Goal: Information Seeking & Learning: Learn about a topic

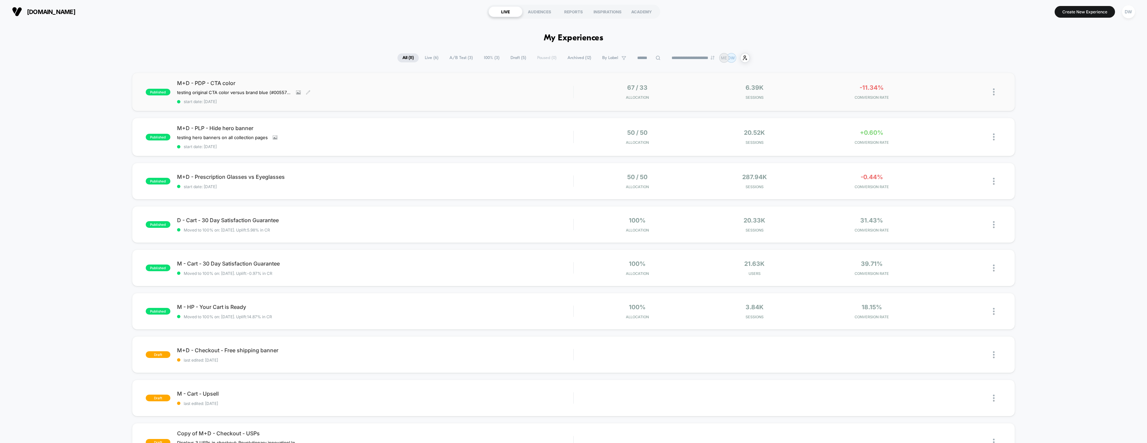
click at [343, 97] on div "M+D - PDP - CTA color testing original CTA color versus brand blue (#005577) ve…" at bounding box center [375, 92] width 396 height 24
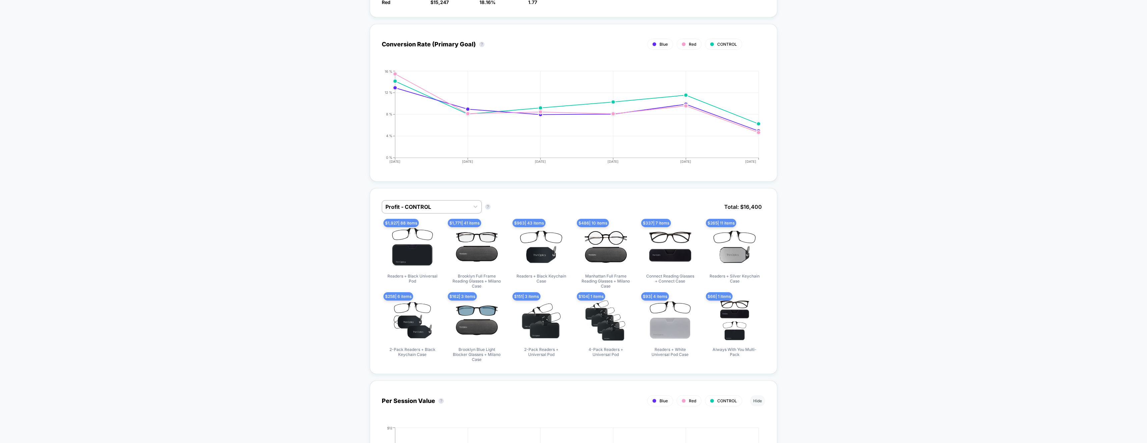
scroll to position [444, 0]
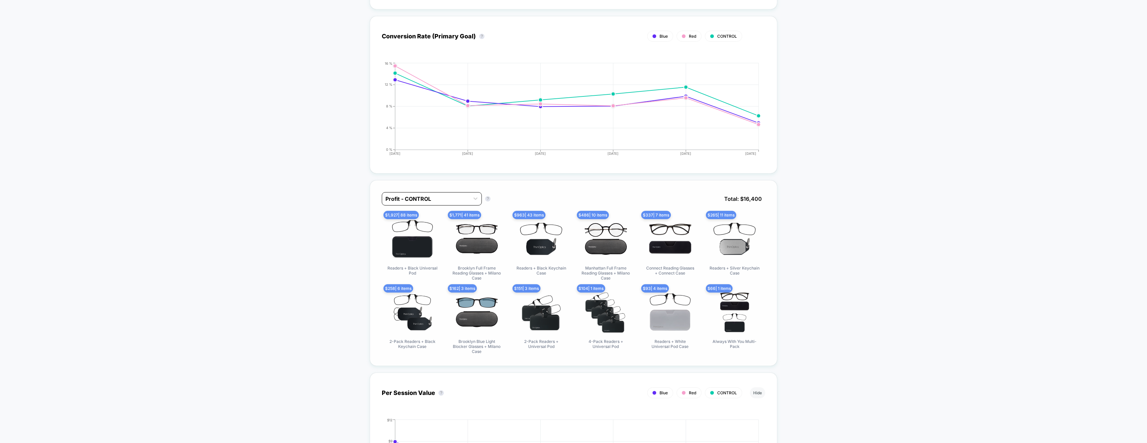
click at [450, 199] on div at bounding box center [425, 199] width 81 height 8
click at [440, 251] on div "Returns - Red" at bounding box center [432, 251] width 100 height 12
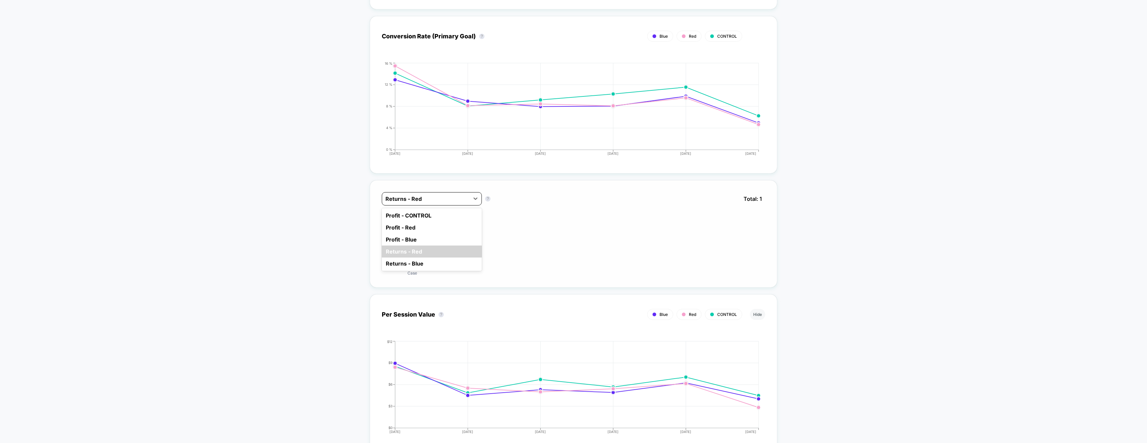
click at [424, 196] on div at bounding box center [425, 199] width 81 height 8
click at [419, 229] on div "Profit - Red" at bounding box center [432, 227] width 100 height 12
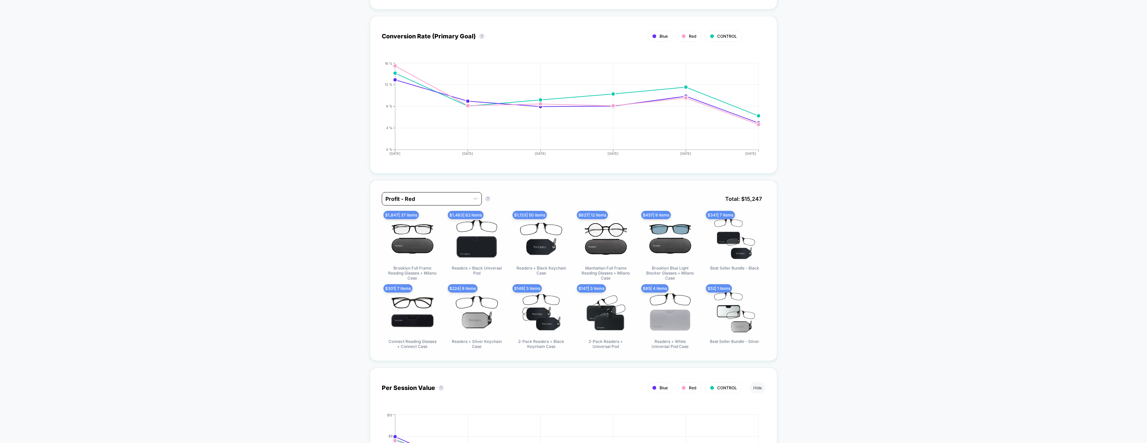
click at [468, 198] on div "Profit - Red" at bounding box center [425, 198] width 87 height 11
click at [431, 218] on div "Profit - CONTROL" at bounding box center [432, 215] width 100 height 12
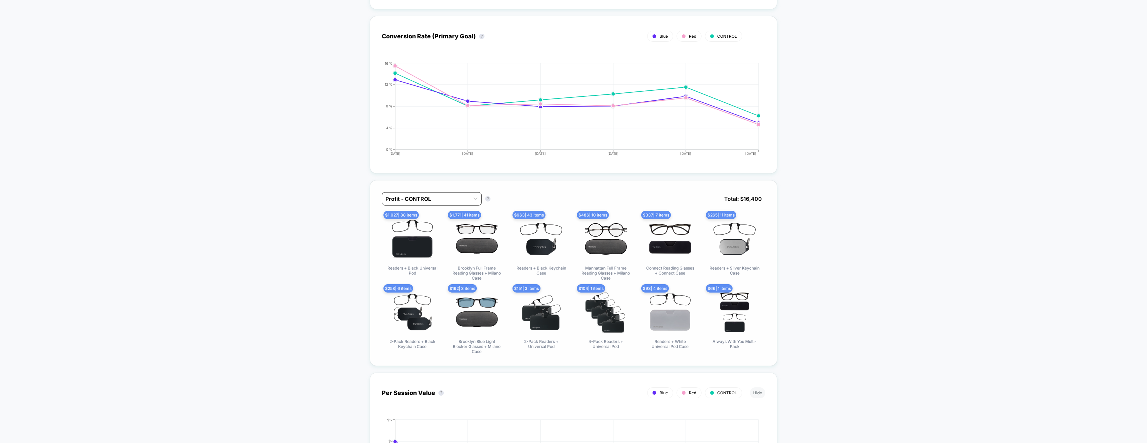
click at [423, 198] on div at bounding box center [425, 199] width 81 height 8
click at [426, 225] on div "Profit - Red" at bounding box center [432, 227] width 100 height 12
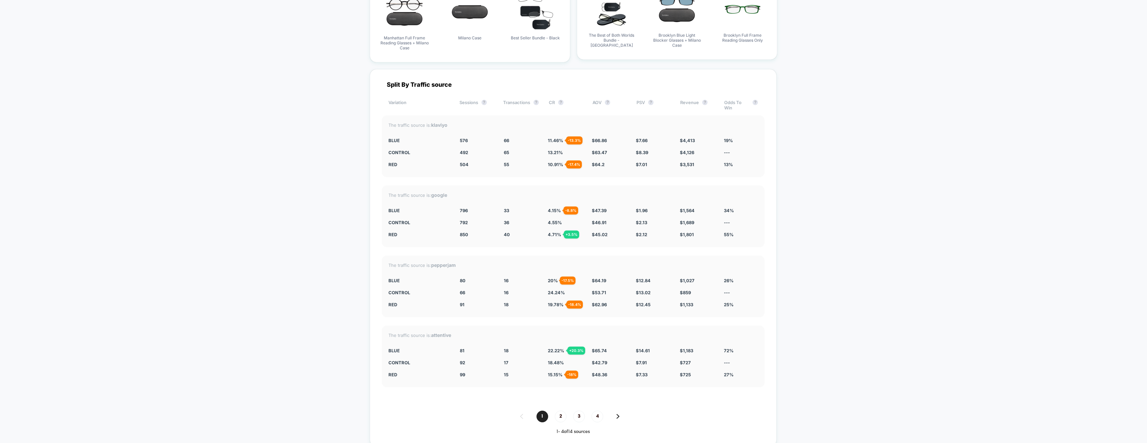
scroll to position [1658, 0]
click at [562, 410] on span "2" at bounding box center [561, 415] width 12 height 12
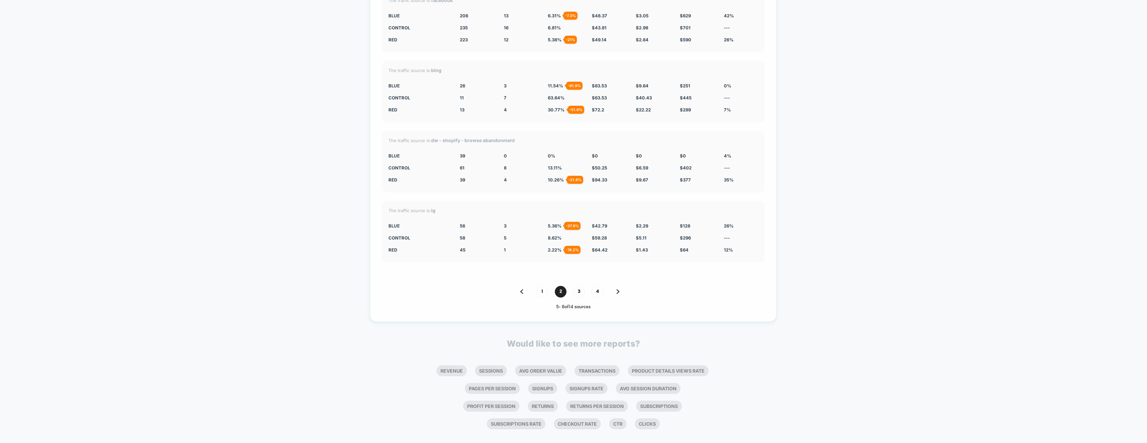
scroll to position [1786, 0]
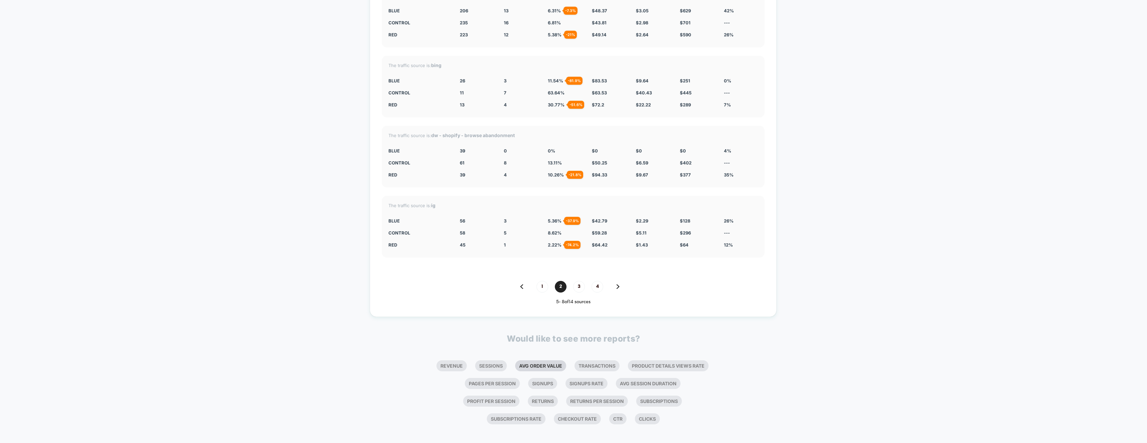
click at [534, 360] on li "Avg Order Value" at bounding box center [540, 365] width 51 height 11
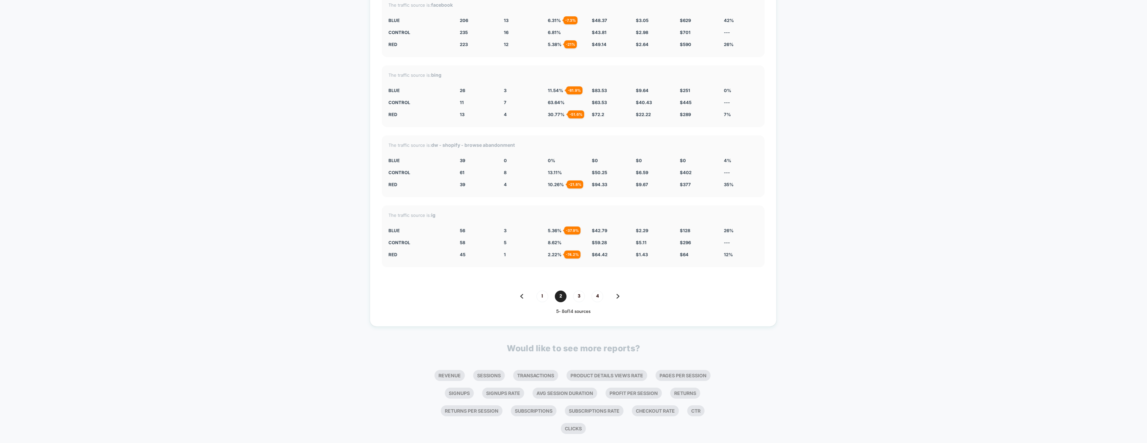
scroll to position [1950, 0]
